Goal: Information Seeking & Learning: Find contact information

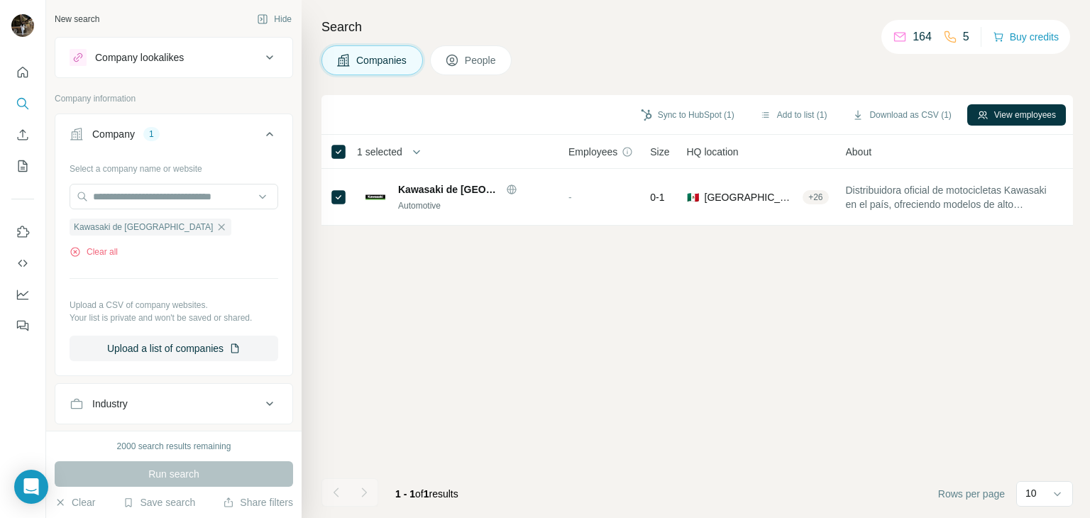
scroll to position [41, 0]
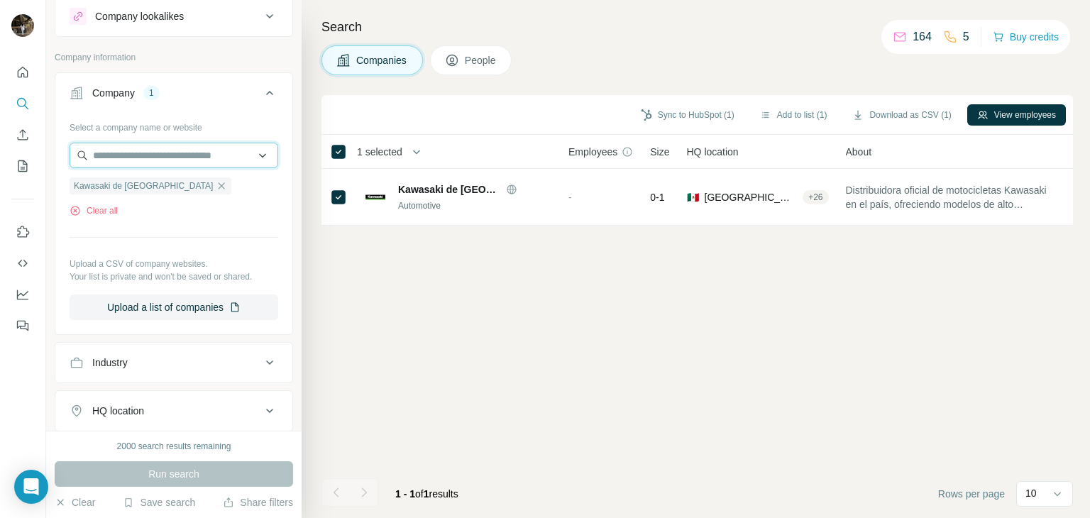
click at [219, 153] on input "text" at bounding box center [174, 156] width 209 height 26
type input "****"
click at [133, 78] on button "Company 1" at bounding box center [173, 96] width 237 height 40
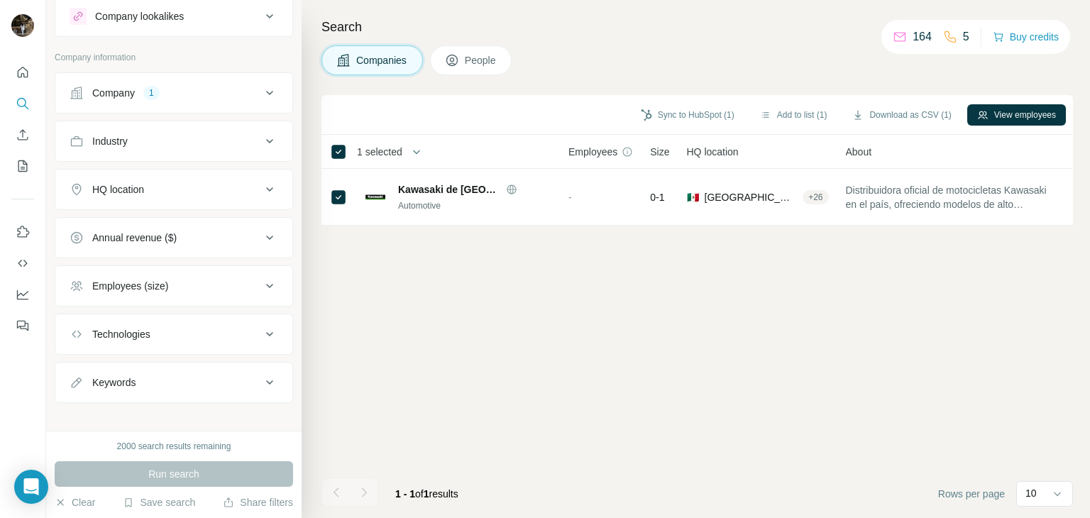
click at [138, 89] on div "Company 1" at bounding box center [166, 93] width 192 height 14
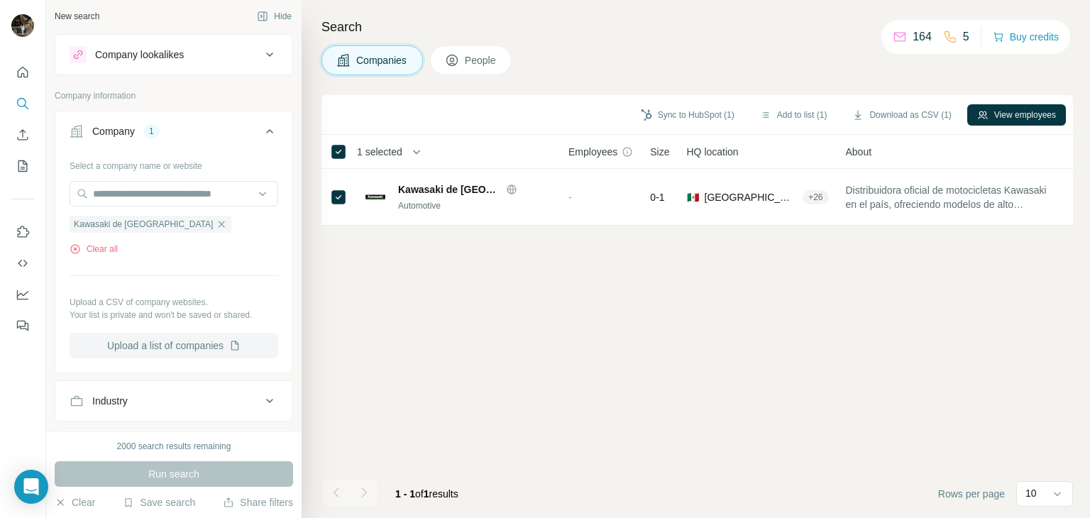
scroll to position [0, 0]
click at [216, 228] on icon "button" at bounding box center [221, 226] width 11 height 11
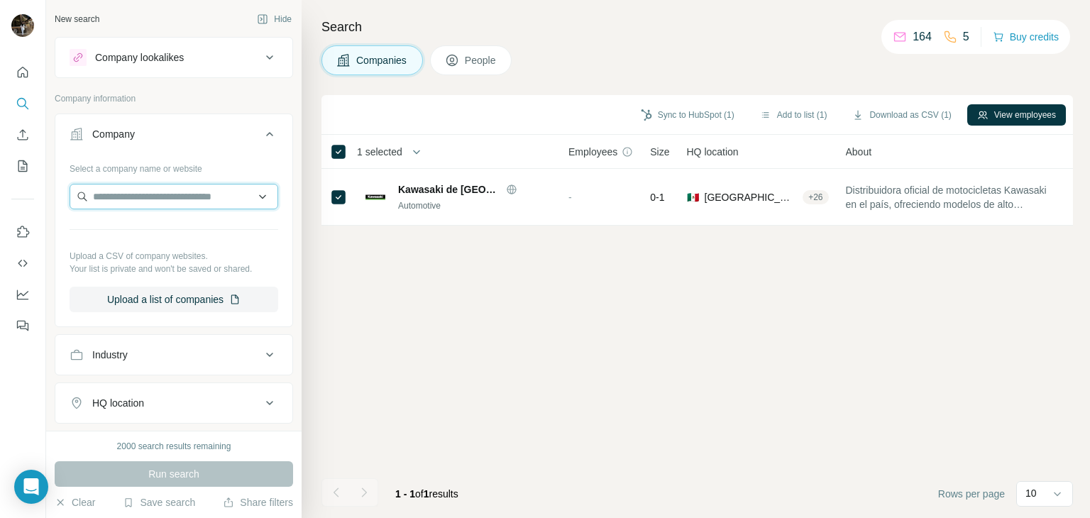
click at [166, 208] on input "text" at bounding box center [174, 197] width 209 height 26
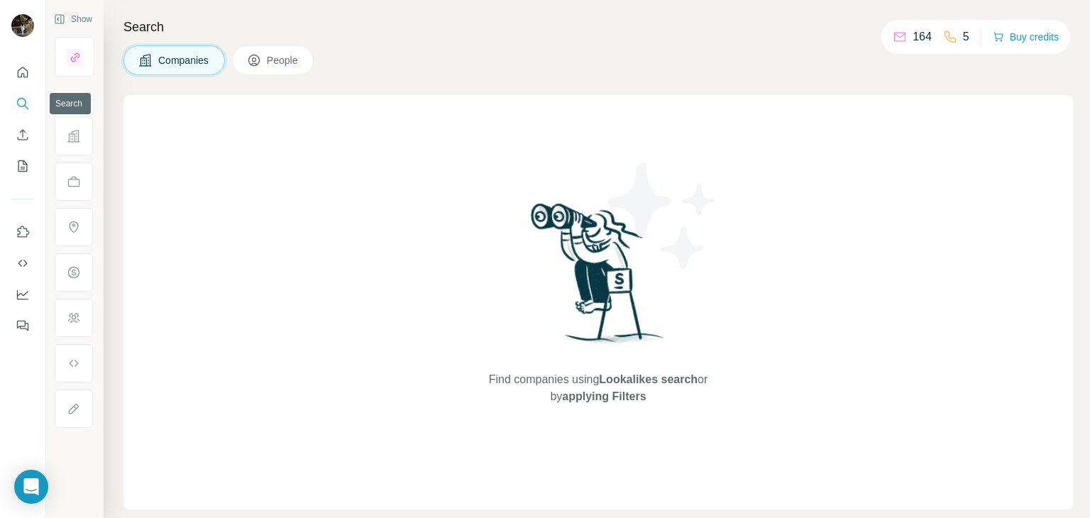
click at [28, 109] on icon "Search" at bounding box center [23, 104] width 14 height 14
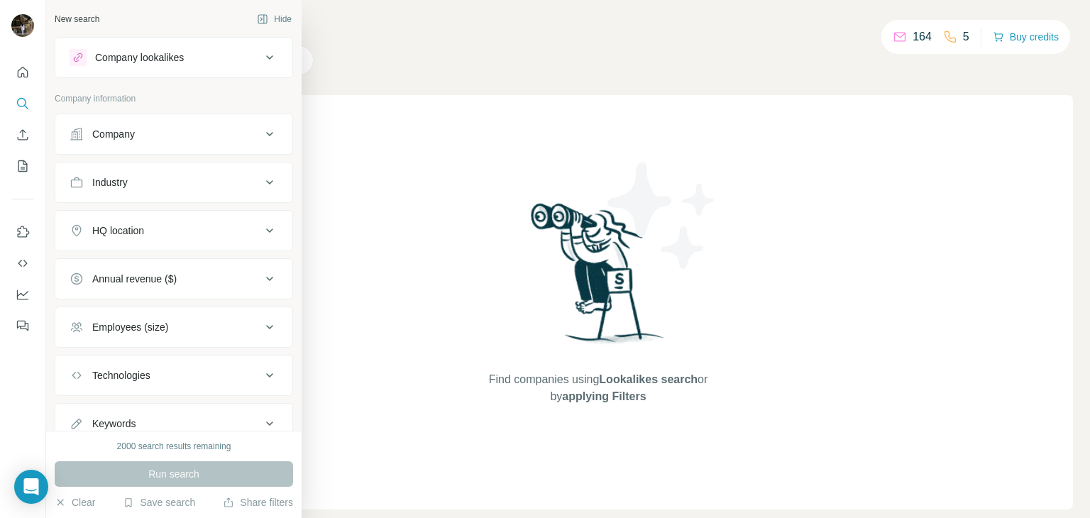
click at [81, 144] on button "Company" at bounding box center [173, 134] width 237 height 34
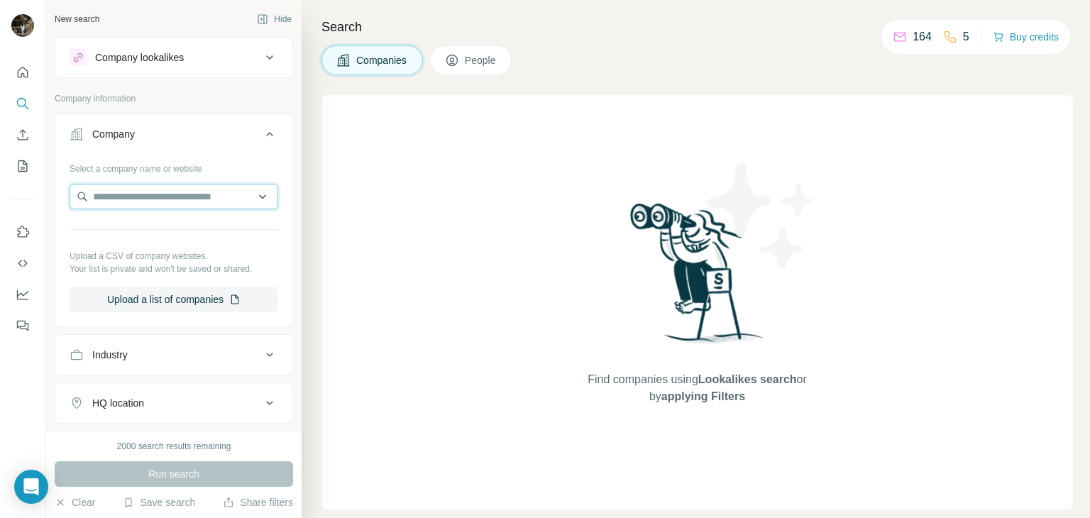
click at [123, 202] on input "text" at bounding box center [174, 197] width 209 height 26
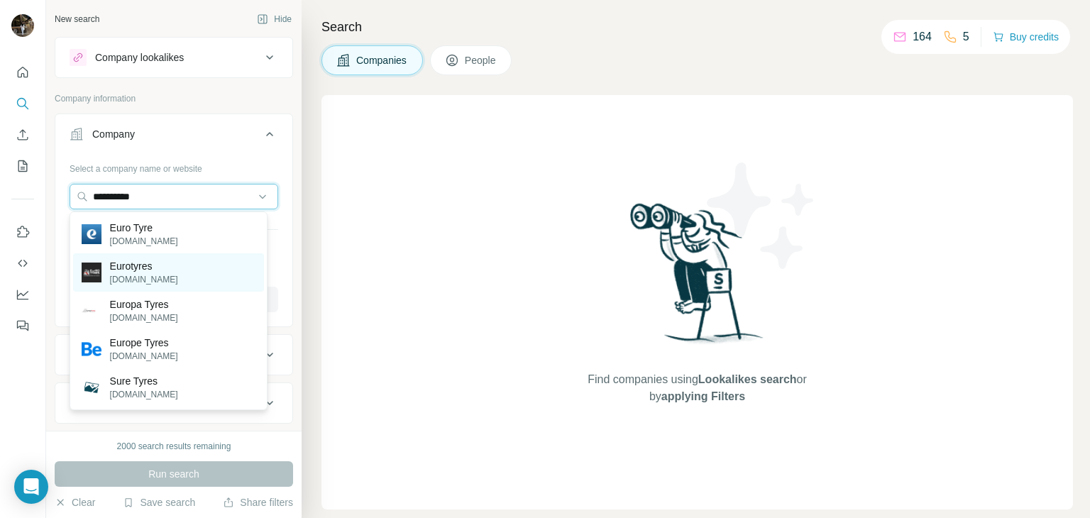
type input "**********"
click at [136, 264] on p "Eurotyres" at bounding box center [144, 266] width 68 height 14
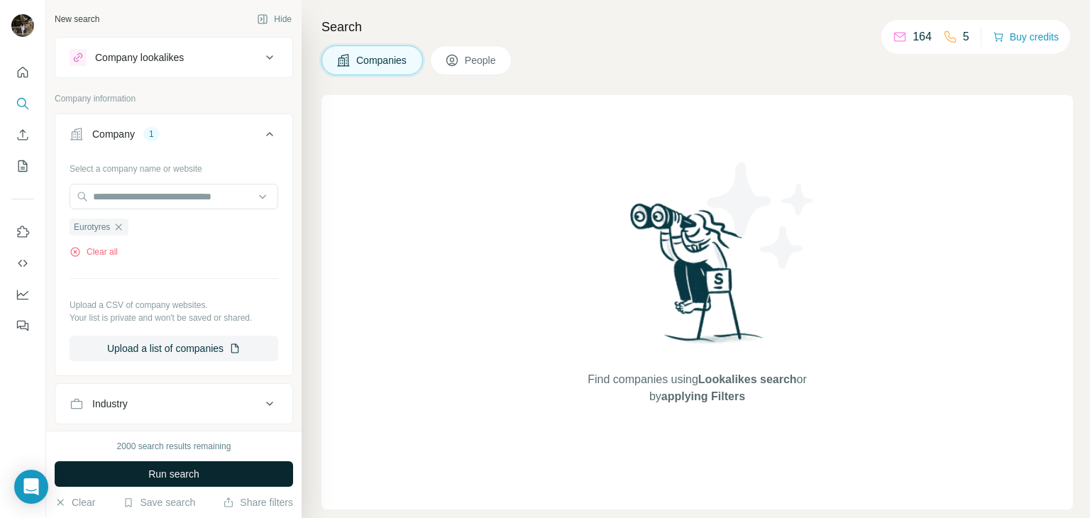
click at [175, 475] on span "Run search" at bounding box center [173, 474] width 51 height 14
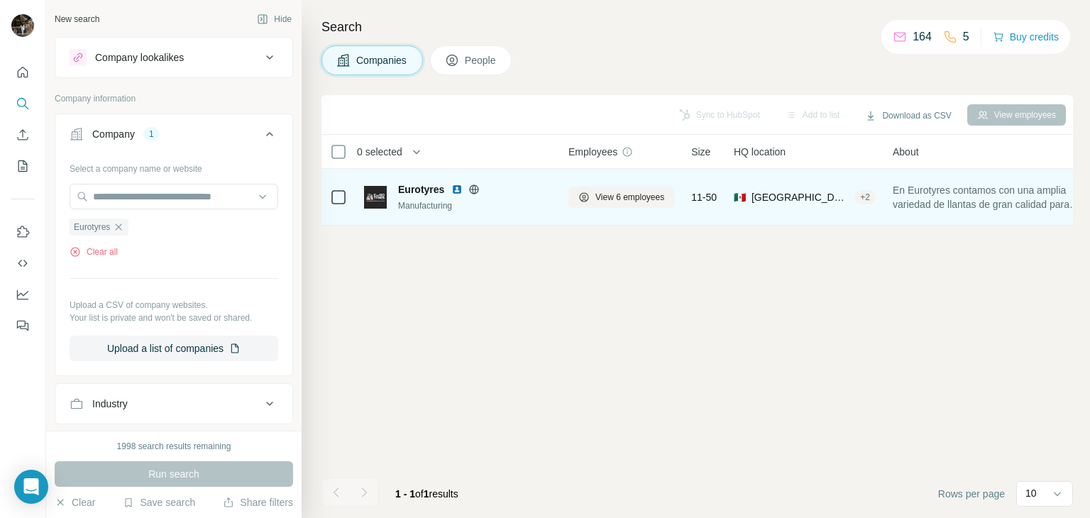
click at [426, 188] on span "Eurotyres" at bounding box center [421, 189] width 46 height 14
click at [614, 188] on button "View 6 employees" at bounding box center [621, 197] width 106 height 21
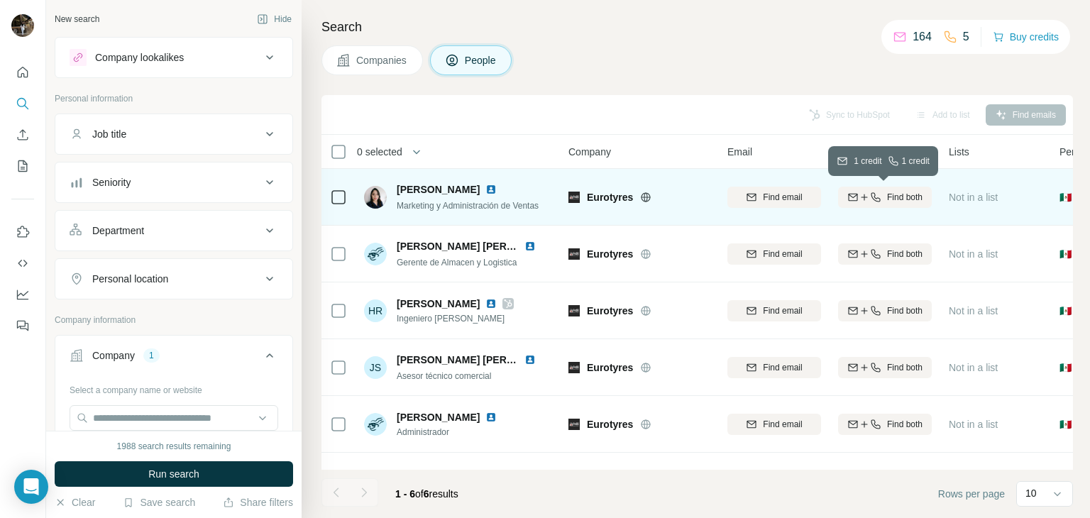
click at [881, 200] on div "Find both" at bounding box center [885, 197] width 94 height 13
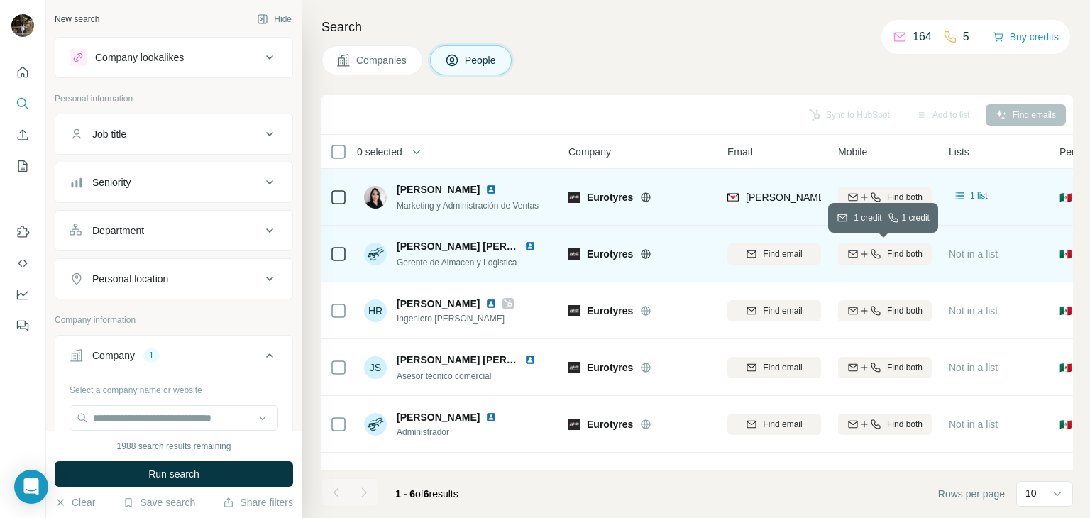
click at [893, 248] on span "Find both" at bounding box center [904, 254] width 35 height 13
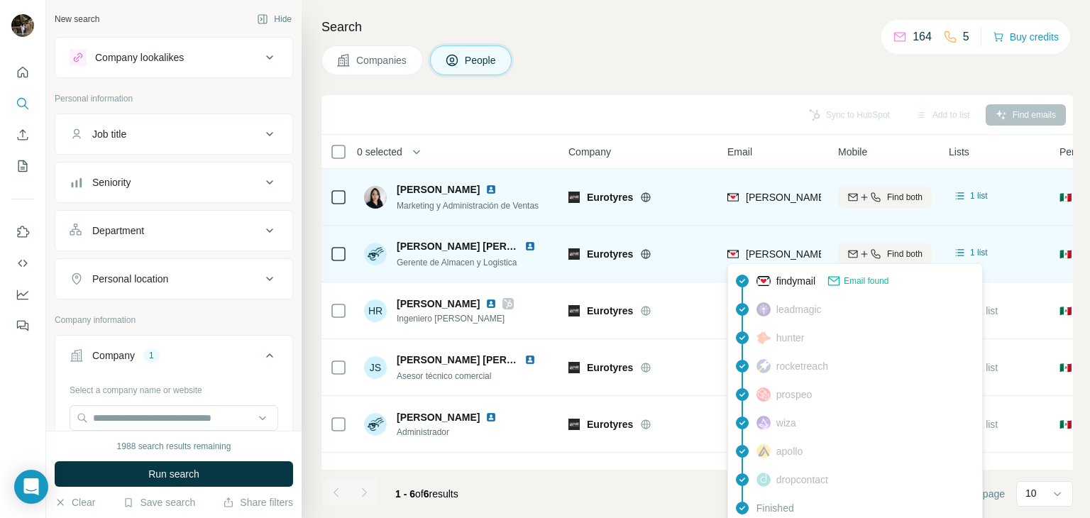
click at [803, 255] on span "[PERSON_NAME][EMAIL_ADDRESS][PERSON_NAME][DOMAIN_NAME]" at bounding box center [912, 253] width 332 height 11
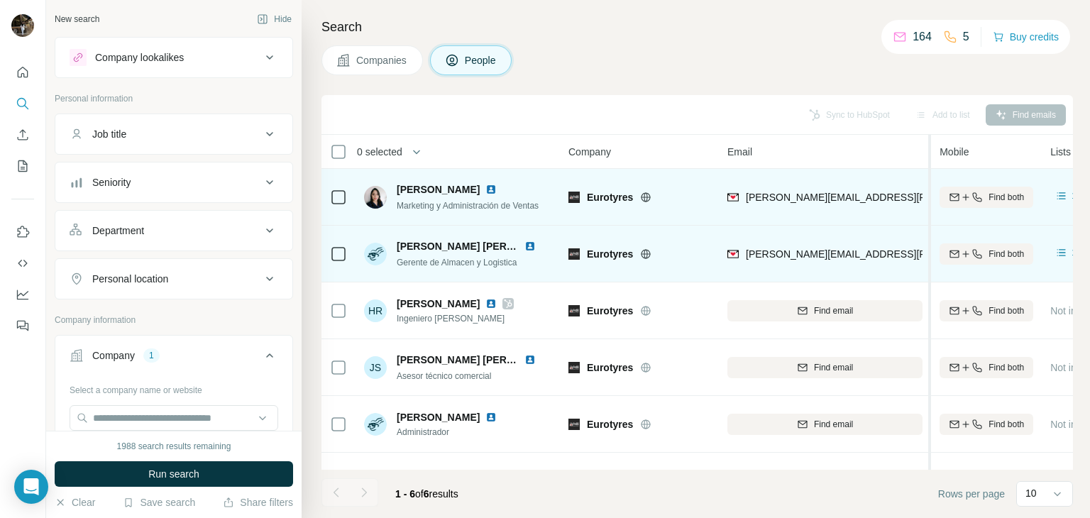
drag, startPoint x: 829, startPoint y: 240, endPoint x: 931, endPoint y: 236, distance: 102.2
click at [931, 236] on table "0 selected People Company Email Mobile Lists Personal location Seniority Depart…" at bounding box center [982, 322] width 1322 height 375
